Goal: Transaction & Acquisition: Book appointment/travel/reservation

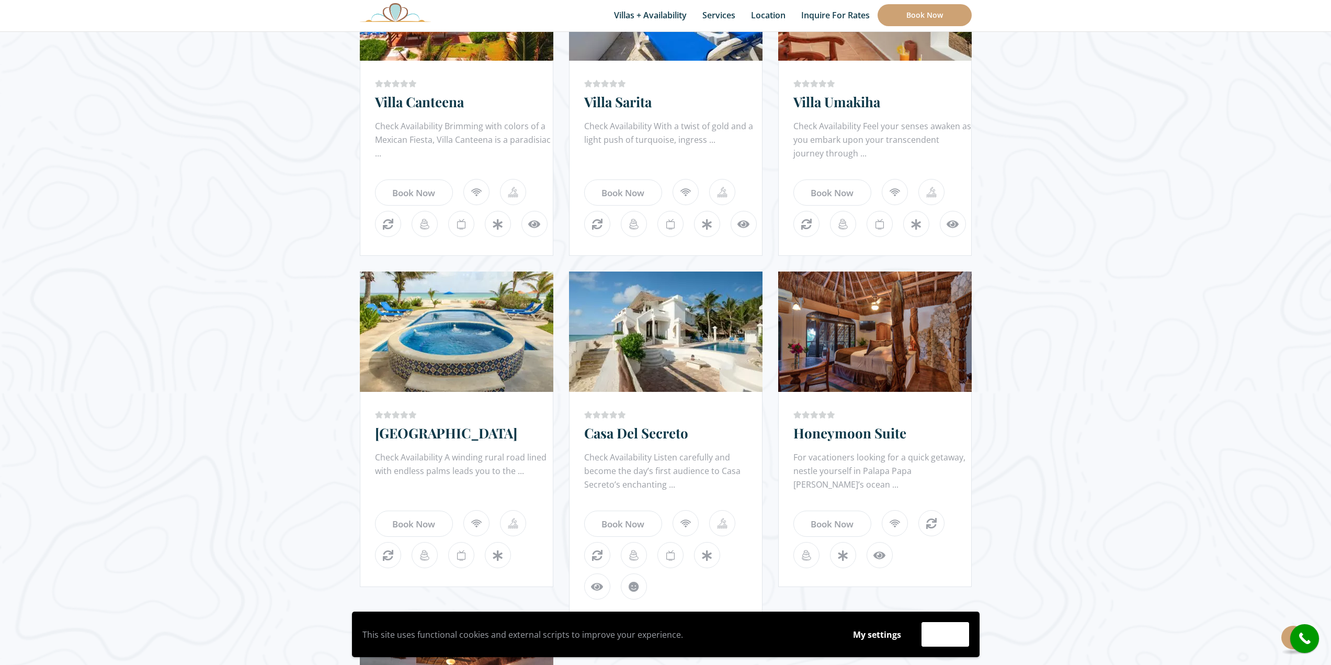
scroll to position [889, 0]
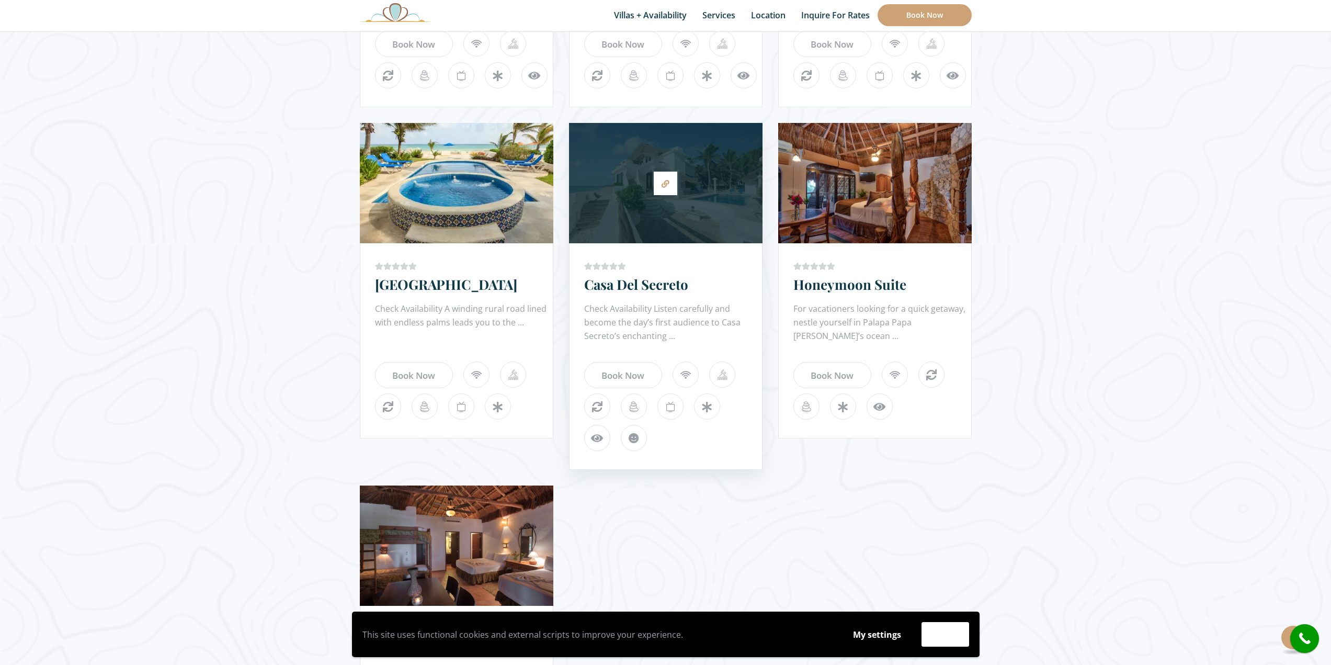
click at [693, 184] on div at bounding box center [666, 183] width 194 height 110
click at [631, 372] on link "Book Now" at bounding box center [623, 375] width 78 height 26
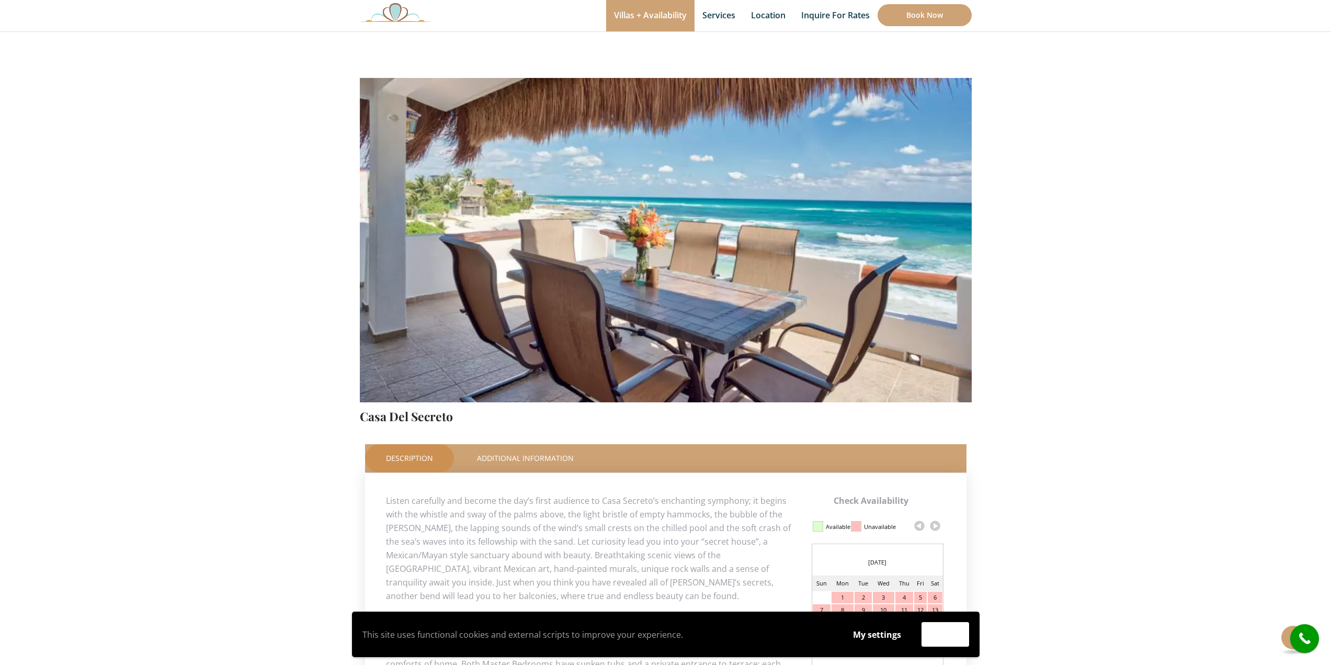
scroll to position [262, 0]
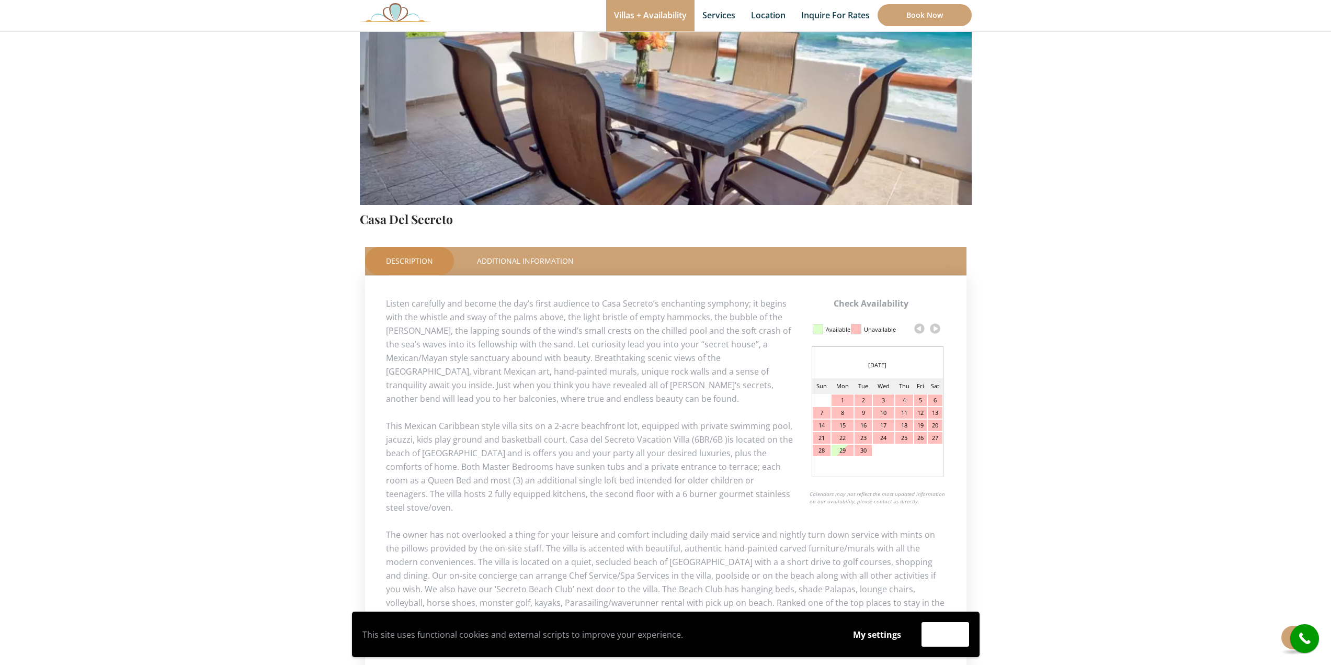
click at [935, 330] on link at bounding box center [936, 329] width 16 height 16
click at [843, 426] on div "13" at bounding box center [843, 426] width 22 height 12
click at [937, 328] on link at bounding box center [936, 329] width 16 height 16
click at [921, 330] on link at bounding box center [920, 329] width 16 height 16
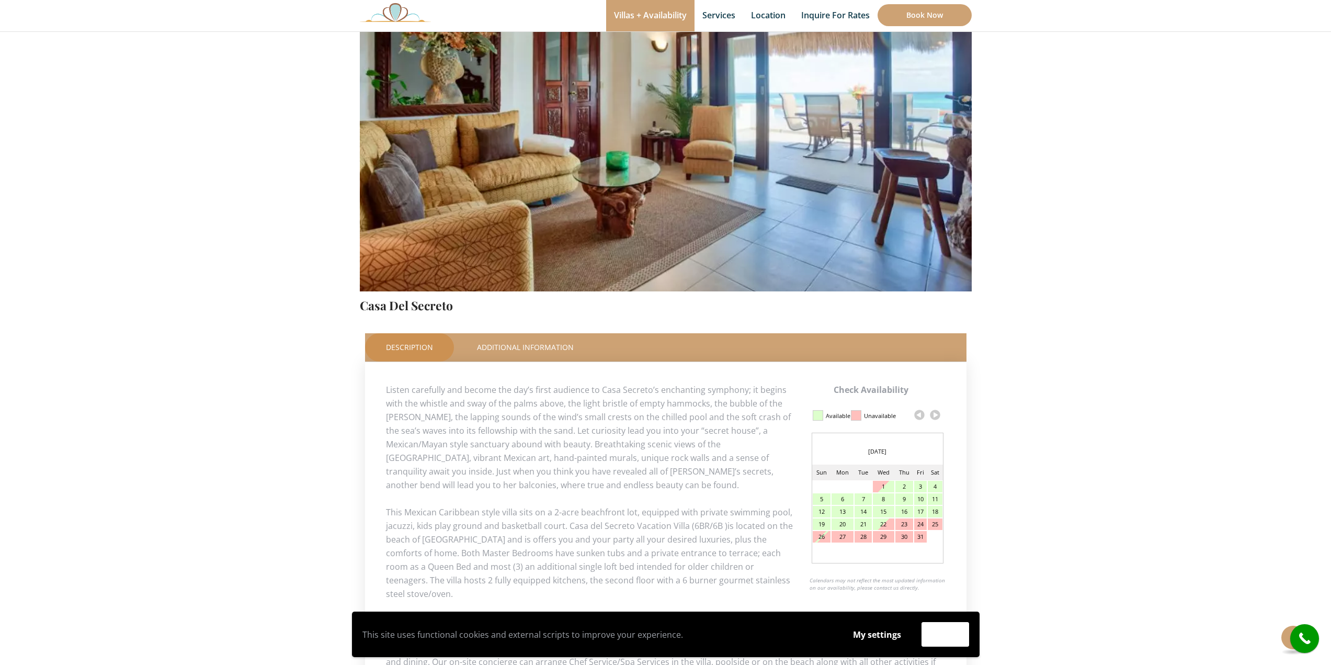
scroll to position [157, 0]
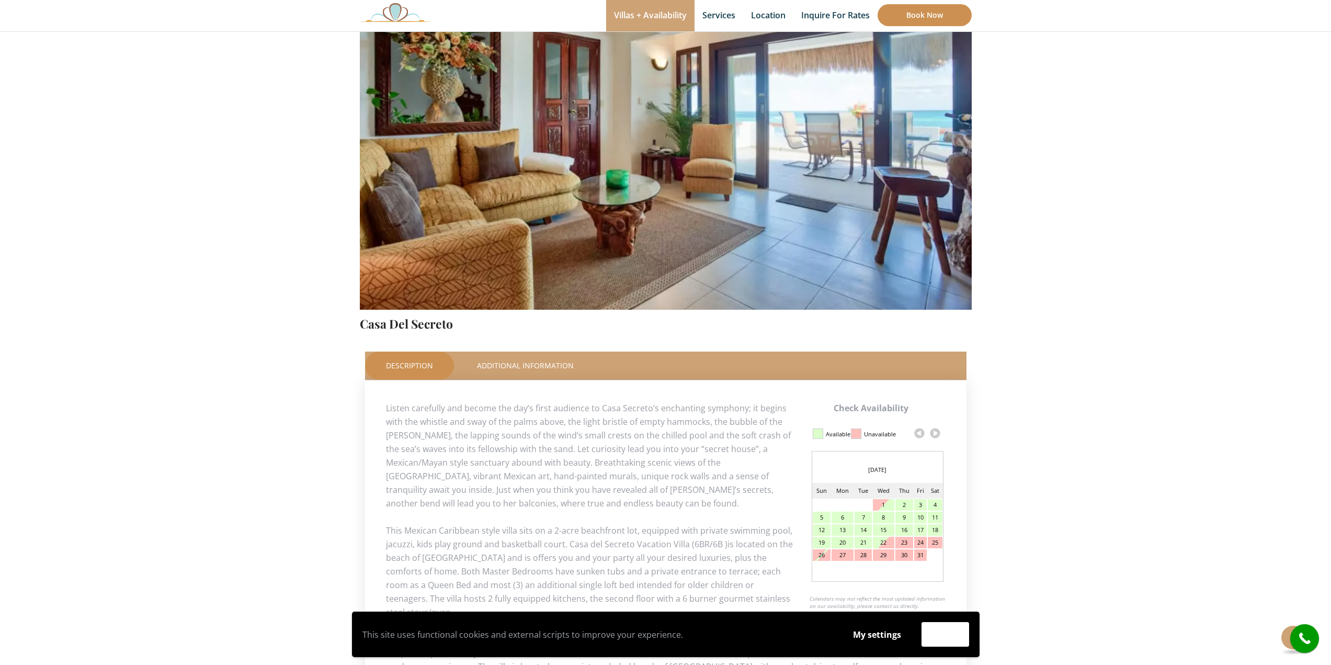
click at [914, 25] on link "Book Now" at bounding box center [925, 15] width 94 height 22
